Goal: Communication & Community: Answer question/provide support

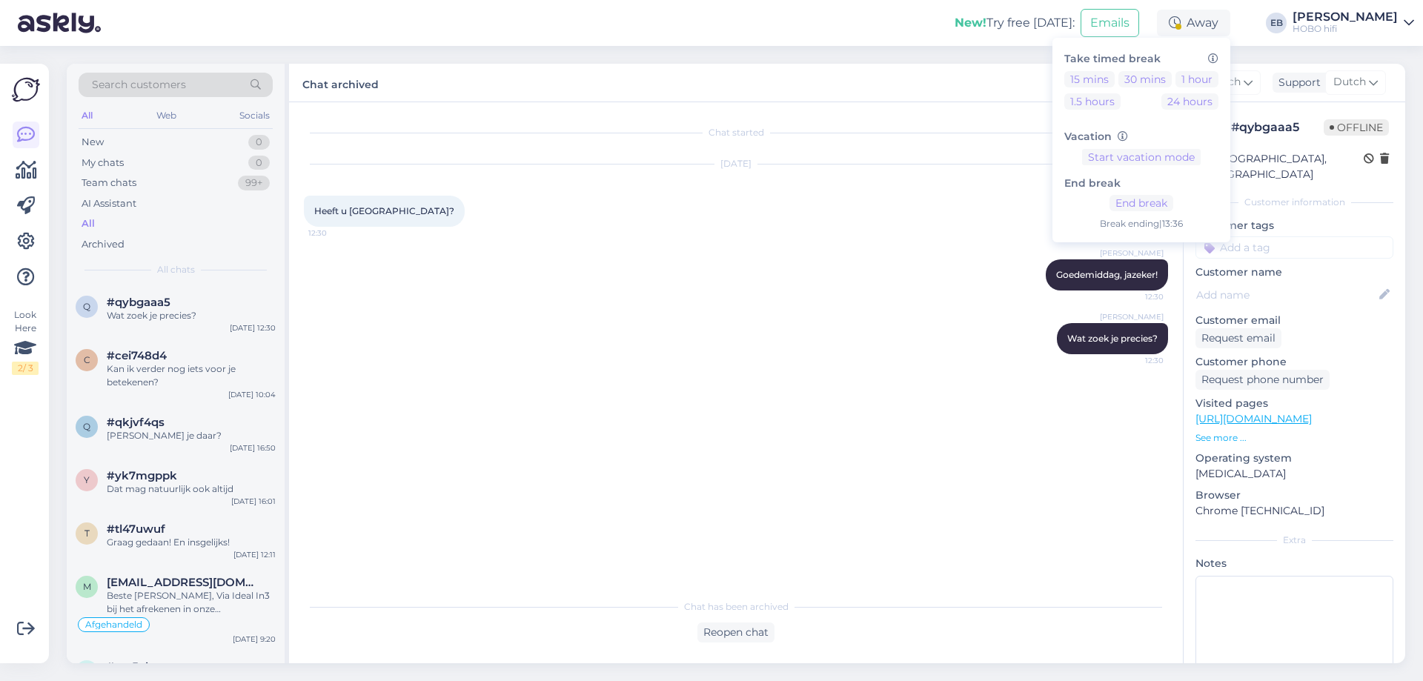
click at [668, 206] on div "[DATE] Heeft u [GEOGRAPHIC_DATA]? 12:30" at bounding box center [736, 195] width 864 height 95
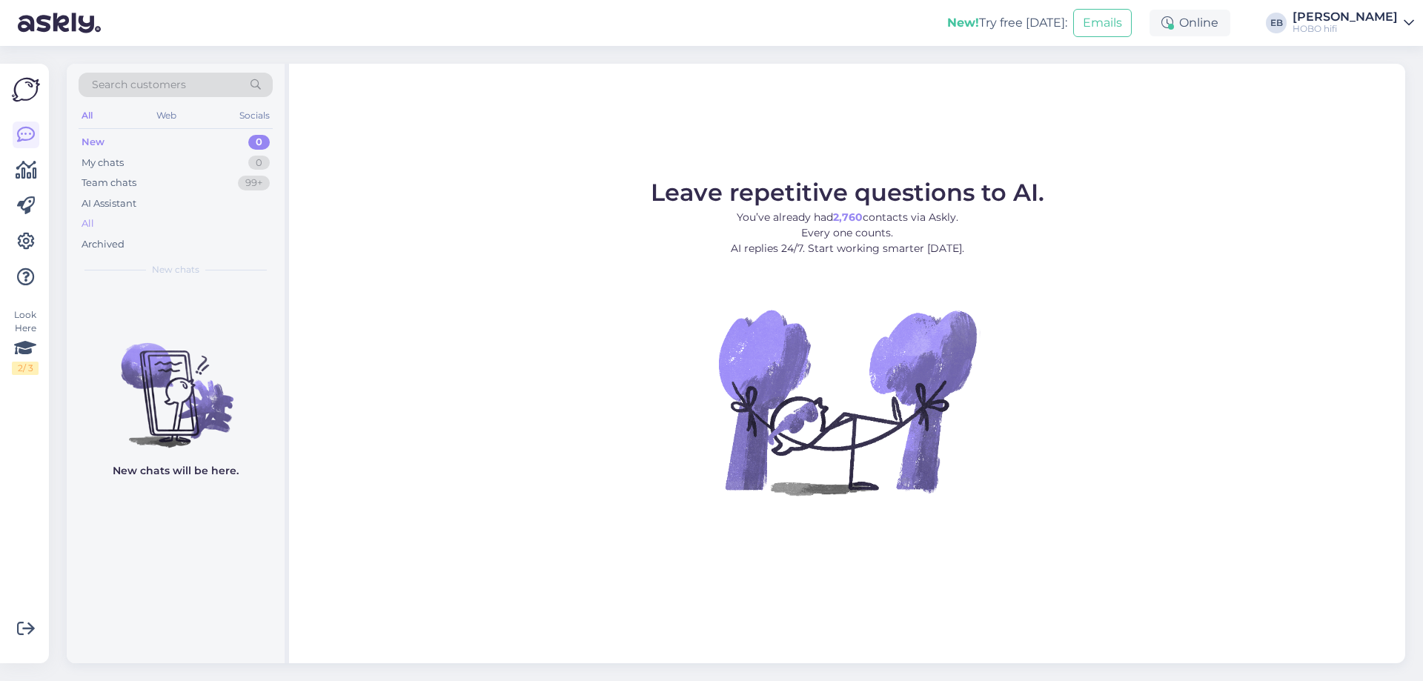
click at [122, 227] on div "All" at bounding box center [176, 223] width 194 height 21
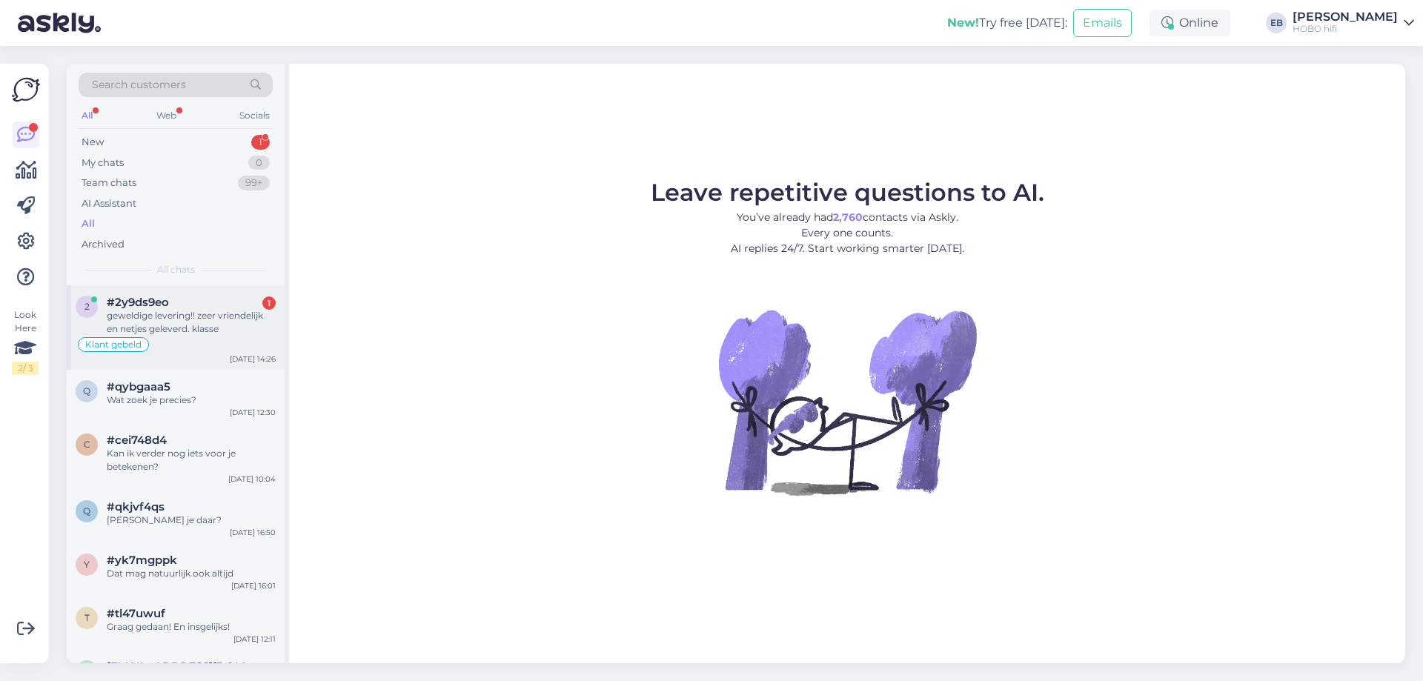
click at [126, 334] on div "geweldige levering!! zeer vriendelijk en netjes geleverd. klasse" at bounding box center [191, 322] width 169 height 27
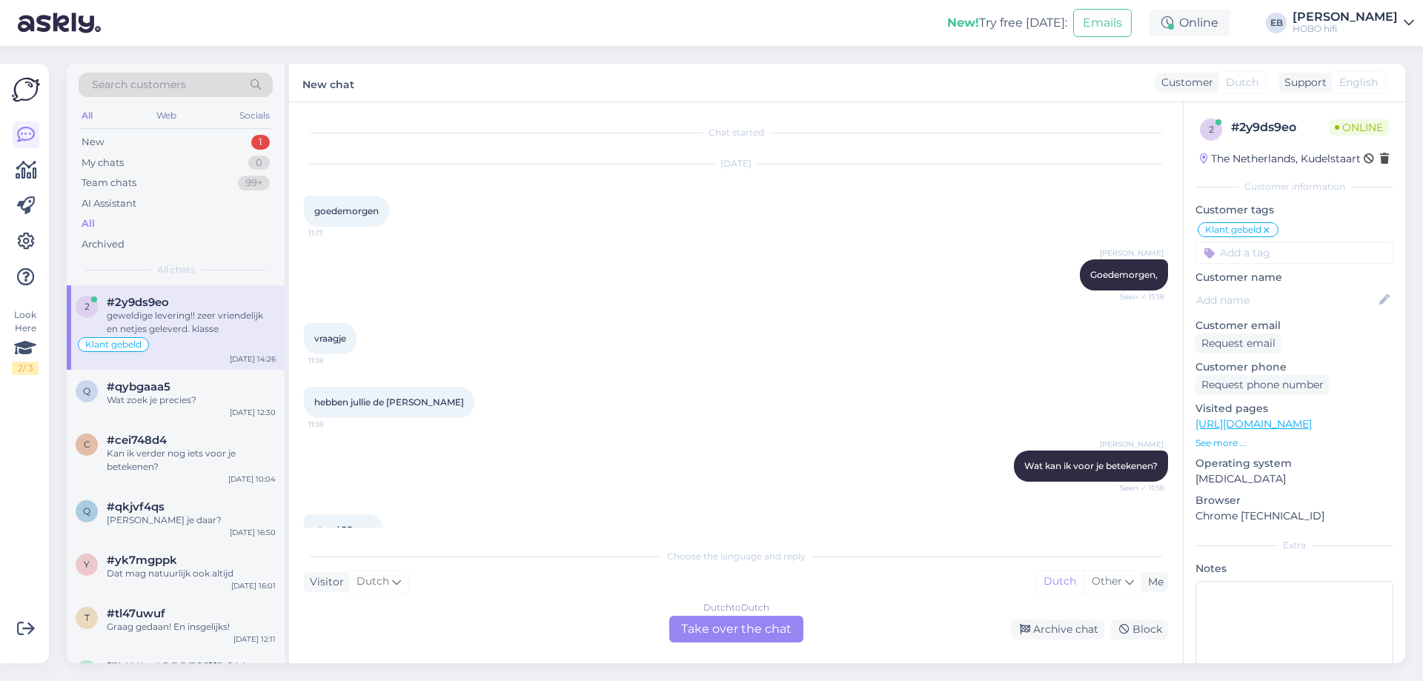
scroll to position [1328, 0]
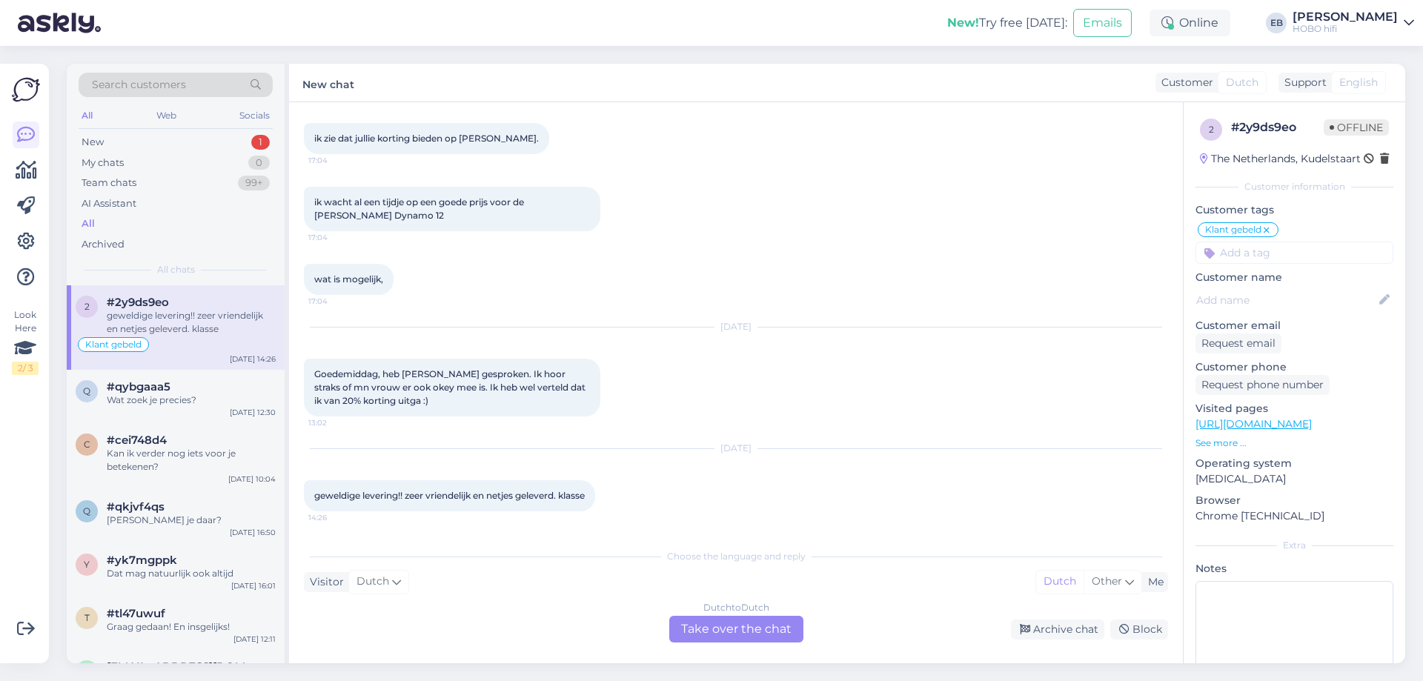
click at [731, 623] on div "Dutch to Dutch Take over the chat" at bounding box center [736, 629] width 134 height 27
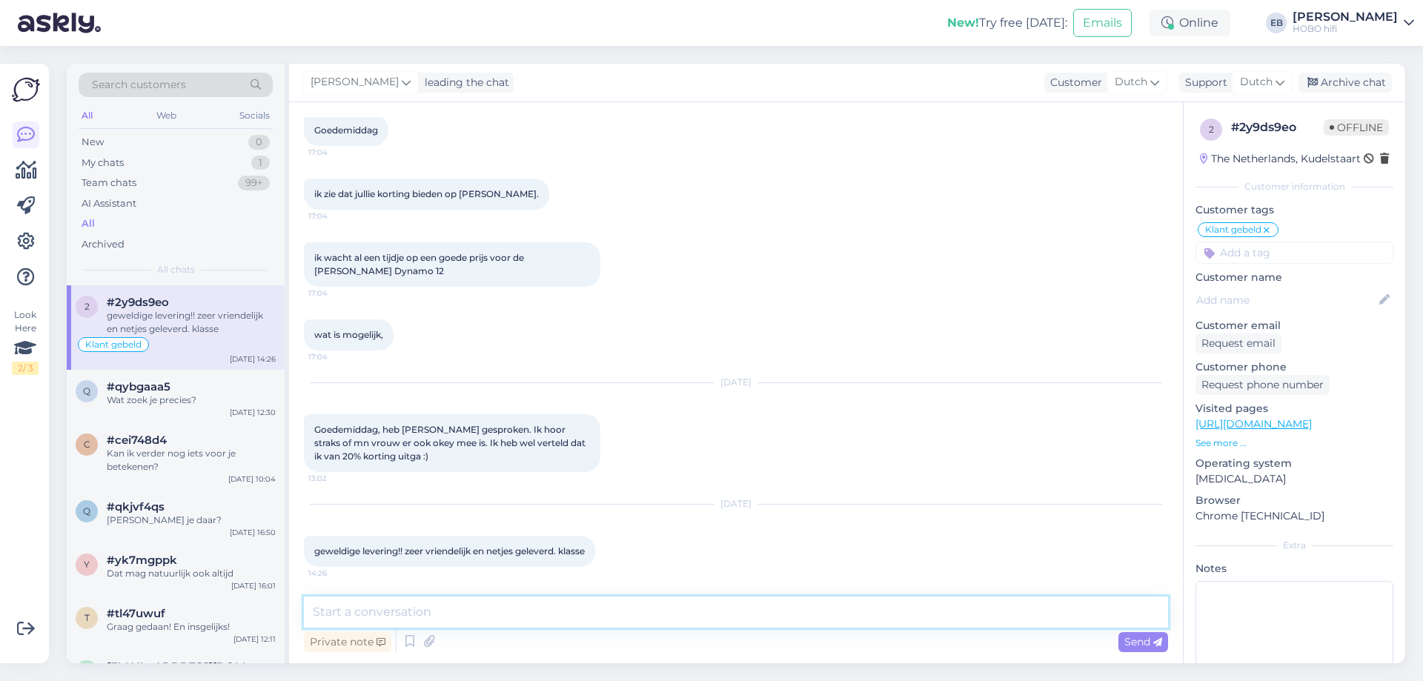
click at [568, 613] on textarea at bounding box center [736, 611] width 864 height 31
type textarea "Fijn om te vernemen, Danny! Veel plezier gewenst!"
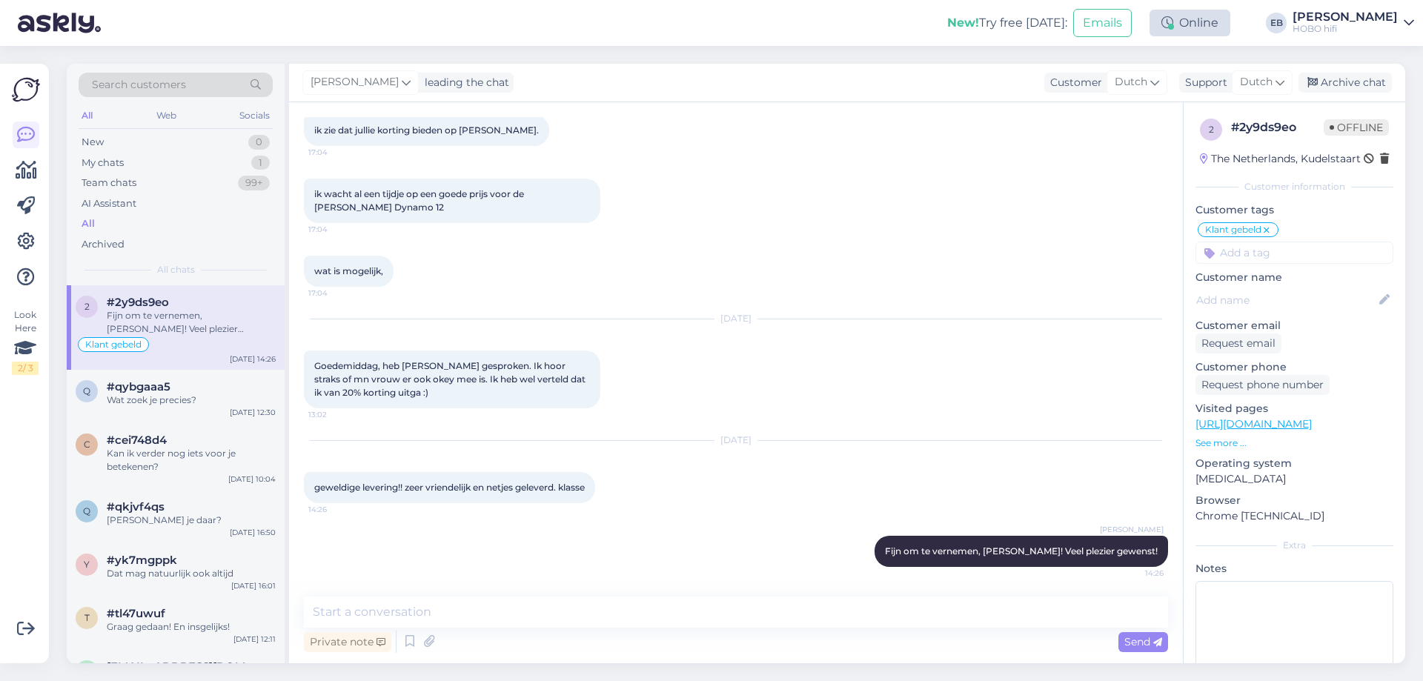
click at [1230, 27] on div "Online" at bounding box center [1189, 23] width 81 height 27
click at [1218, 84] on button "1 hour" at bounding box center [1196, 79] width 43 height 16
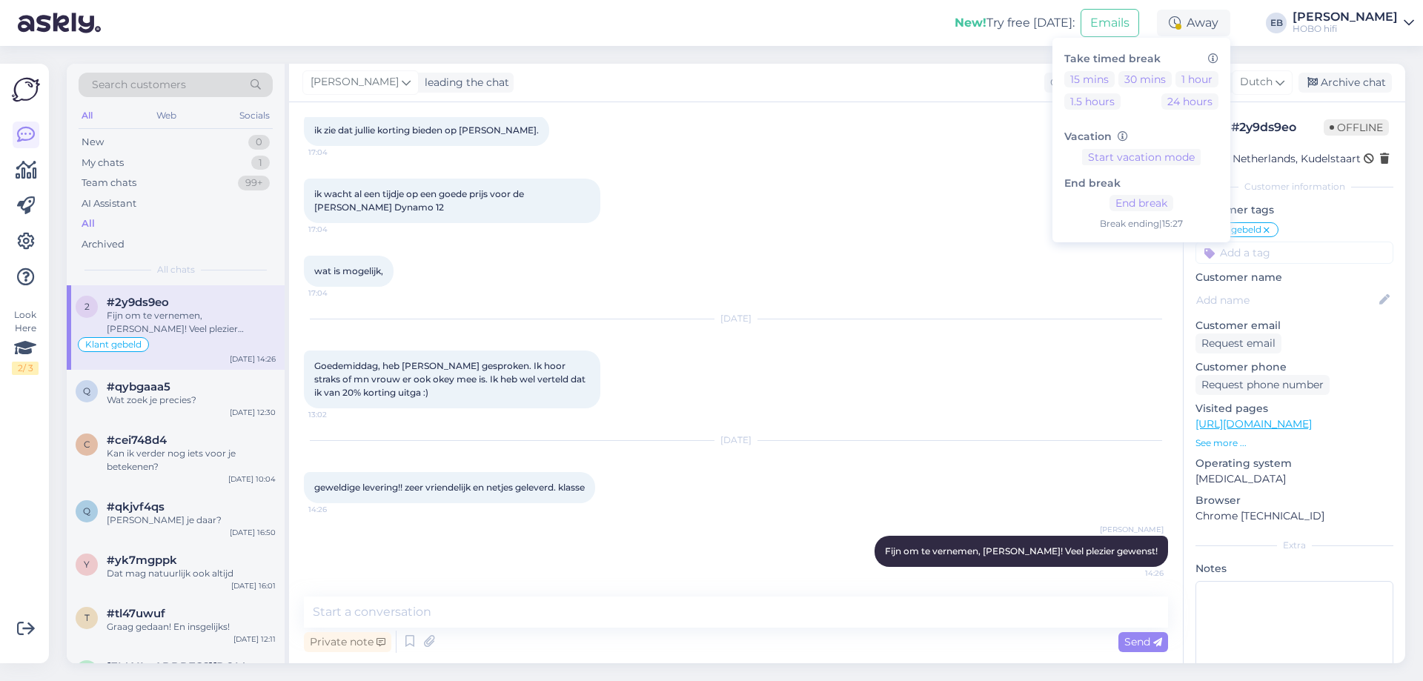
click at [991, 244] on div "wat is mogelijk, 17:04" at bounding box center [736, 271] width 864 height 64
